Goal: Transaction & Acquisition: Purchase product/service

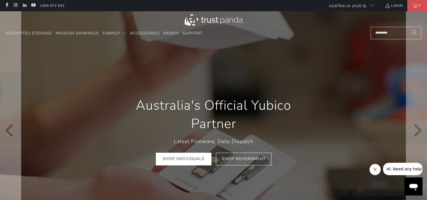
click at [404, 92] on div at bounding box center [213, 130] width 427 height 238
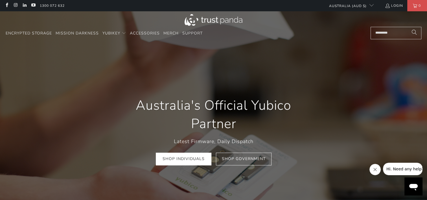
click at [373, 170] on icon "Close message from company" at bounding box center [375, 169] width 5 height 5
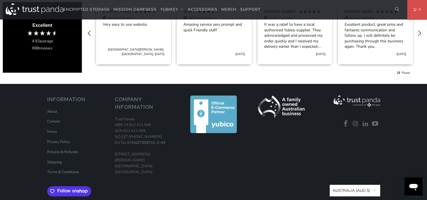
scroll to position [0, 806]
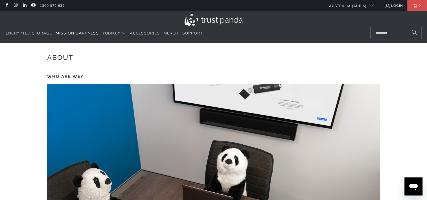
click at [72, 30] on link "Mission Darkness" at bounding box center [77, 33] width 43 height 13
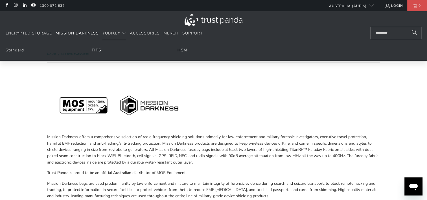
click at [99, 51] on link "FIPS" at bounding box center [97, 49] width 10 height 5
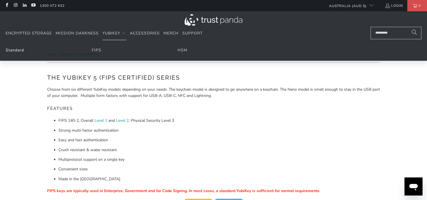
click at [15, 49] on link "Standard" at bounding box center [15, 49] width 18 height 5
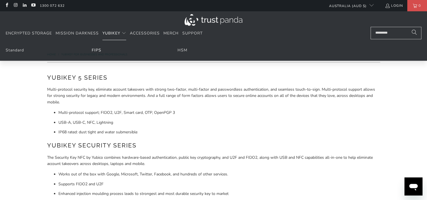
click at [98, 50] on link "FIPS" at bounding box center [97, 49] width 10 height 5
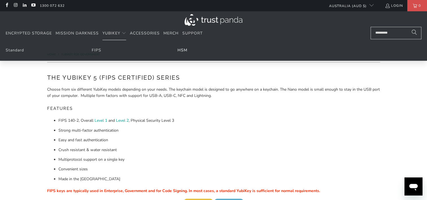
click at [184, 49] on link "HSM" at bounding box center [183, 49] width 10 height 5
drag, startPoint x: 14, startPoint y: 49, endPoint x: 19, endPoint y: 49, distance: 5.7
click at [14, 49] on link "Standard" at bounding box center [15, 49] width 18 height 5
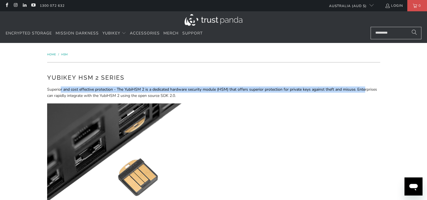
drag, startPoint x: 61, startPoint y: 88, endPoint x: 364, endPoint y: 87, distance: 303.4
click at [364, 87] on p "Superior and cost effective protection - The YubiHSM 2 is a dedicated hardware …" at bounding box center [213, 92] width 333 height 13
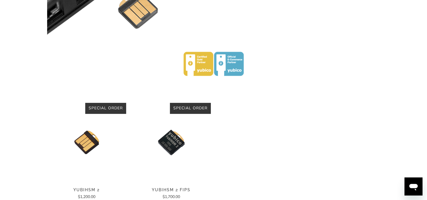
scroll to position [252, 0]
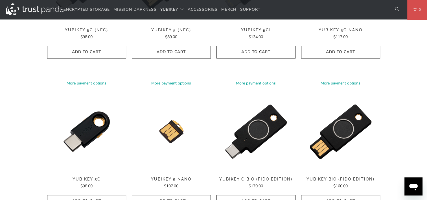
scroll to position [254, 0]
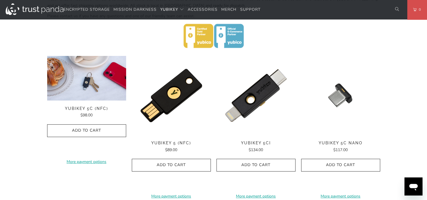
click at [86, 85] on img at bounding box center [86, 78] width 79 height 45
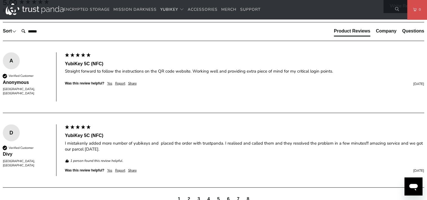
scroll to position [169, 0]
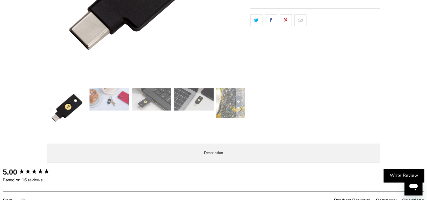
click at [147, 99] on img at bounding box center [152, 99] width 40 height 22
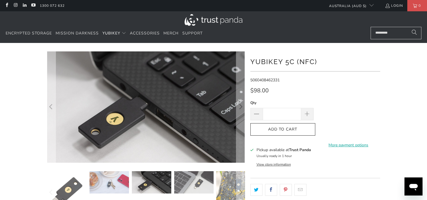
scroll to position [85, 0]
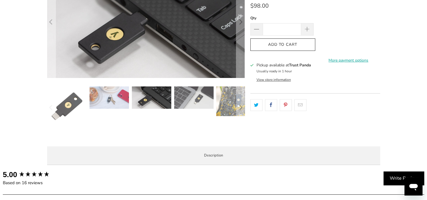
click at [197, 94] on img at bounding box center [194, 97] width 40 height 22
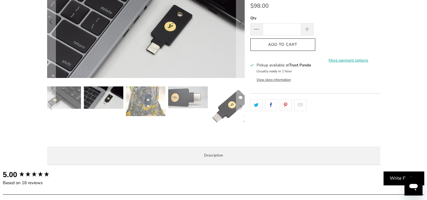
click at [150, 100] on img at bounding box center [146, 101] width 40 height 30
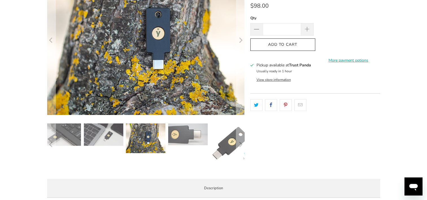
click at [189, 130] on img at bounding box center [188, 134] width 40 height 22
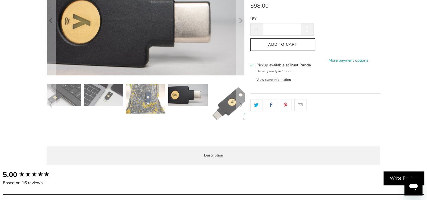
click at [217, 115] on img at bounding box center [231, 104] width 40 height 40
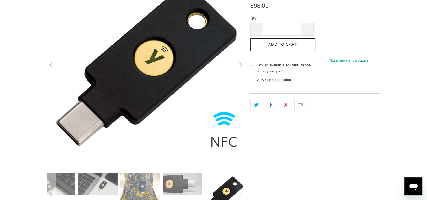
click at [243, 65] on icon "Next" at bounding box center [240, 65] width 5 height 119
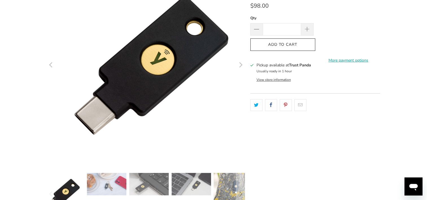
click at [240, 64] on icon "Next" at bounding box center [240, 65] width 3 height 5
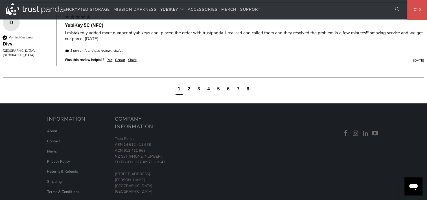
scroll to position [423, 0]
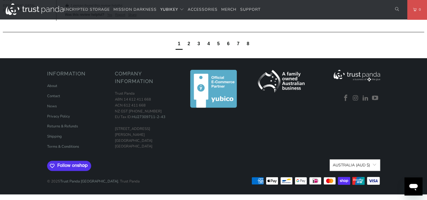
drag, startPoint x: 301, startPoint y: 142, endPoint x: 79, endPoint y: 144, distance: 221.5
drag, startPoint x: 402, startPoint y: 68, endPoint x: 316, endPoint y: 77, distance: 86.6
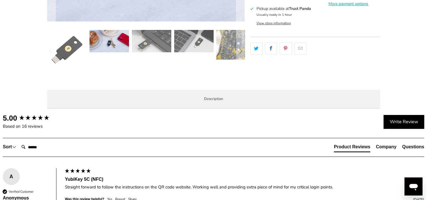
scroll to position [0, 0]
